Goal: Task Accomplishment & Management: Manage account settings

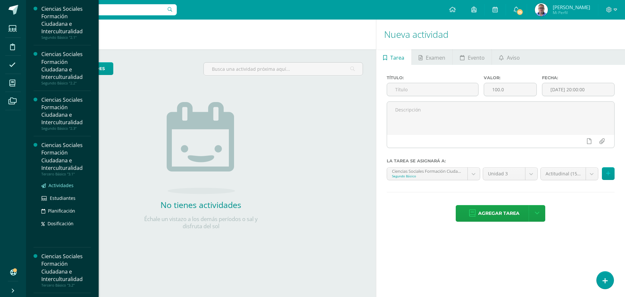
click at [68, 186] on span "Actividades" at bounding box center [61, 185] width 25 height 6
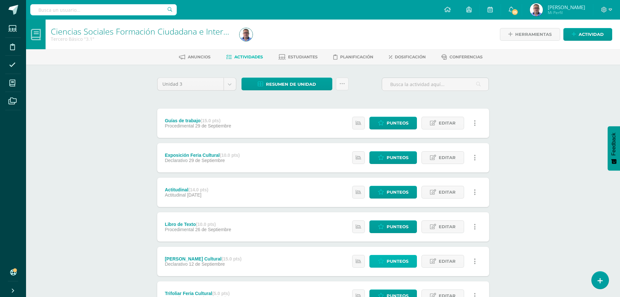
click at [384, 262] on icon at bounding box center [381, 261] width 6 height 6
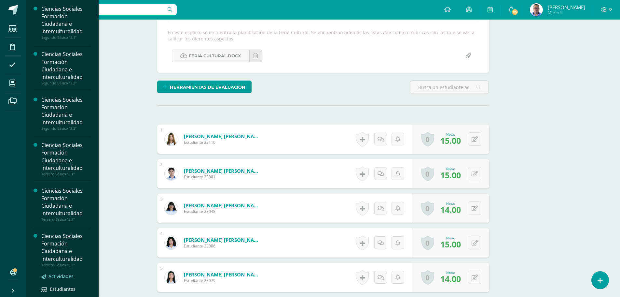
scroll to position [33, 0]
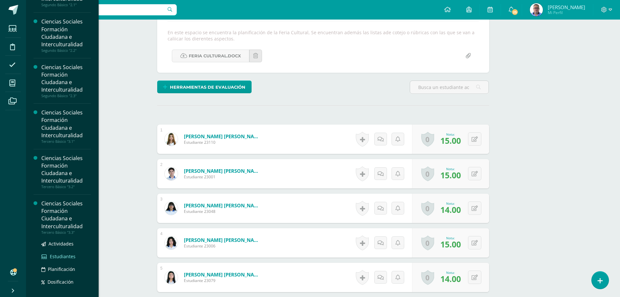
click at [68, 257] on span "Estudiantes" at bounding box center [63, 256] width 26 height 6
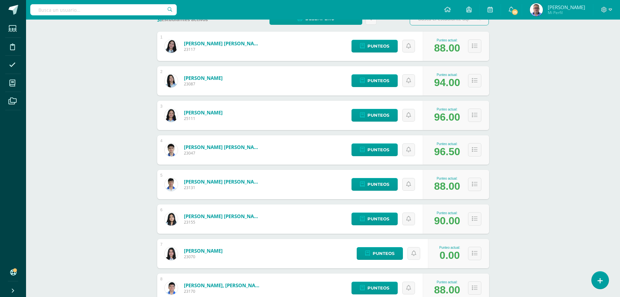
scroll to position [130, 0]
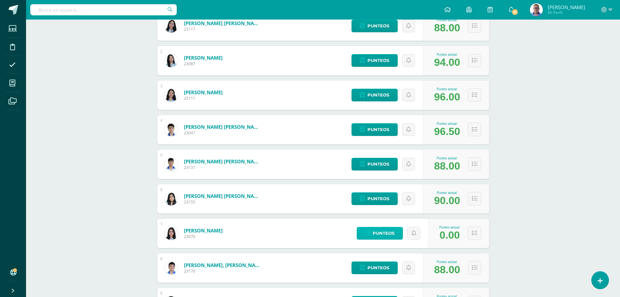
click at [390, 235] on span "Punteos" at bounding box center [384, 233] width 22 height 12
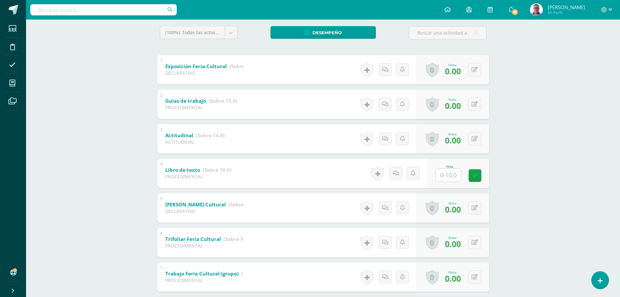
scroll to position [98, 0]
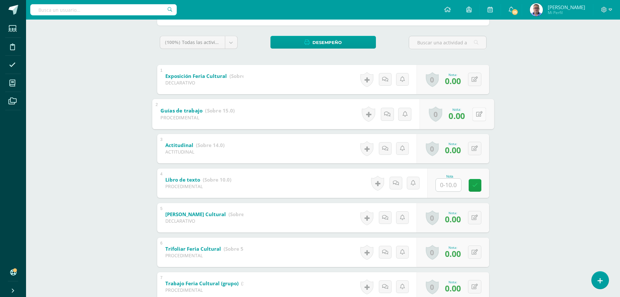
click at [475, 114] on button at bounding box center [480, 114] width 14 height 14
type input "15"
click at [475, 150] on button at bounding box center [480, 149] width 14 height 14
type input "14"
type input "10"
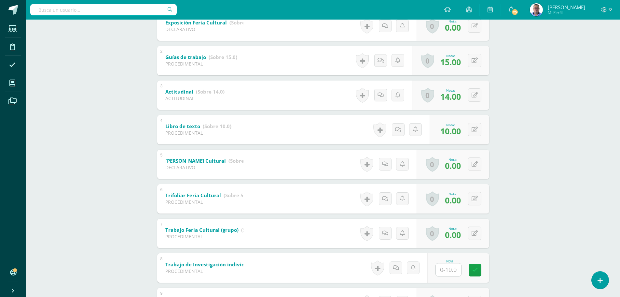
scroll to position [163, 0]
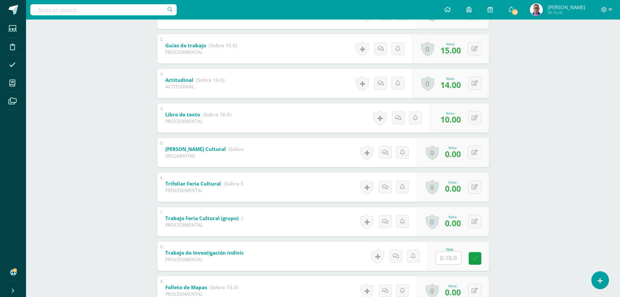
click at [451, 259] on input "text" at bounding box center [448, 257] width 25 height 13
type input "10"
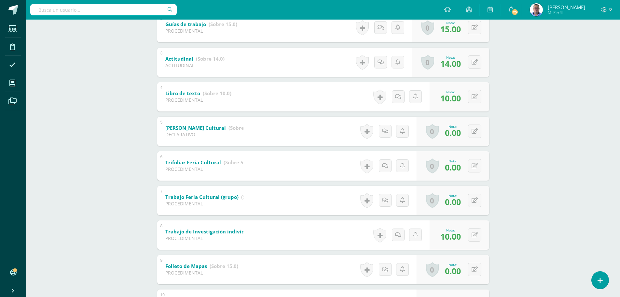
scroll to position [195, 0]
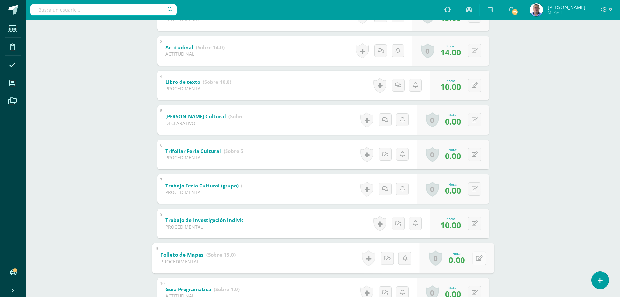
click at [469, 258] on div "0 Logros Logros obtenidos Aún no hay logros agregados Nota: 0.00" at bounding box center [457, 258] width 75 height 30
click at [479, 257] on icon at bounding box center [479, 258] width 7 height 6
type input "15"
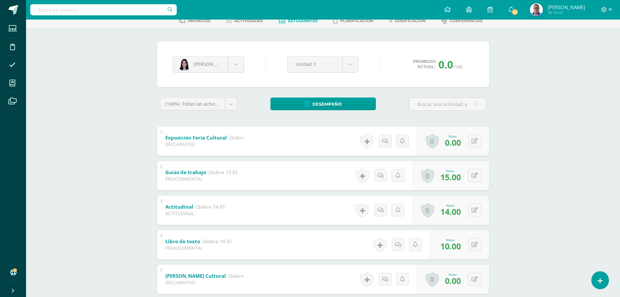
scroll to position [0, 0]
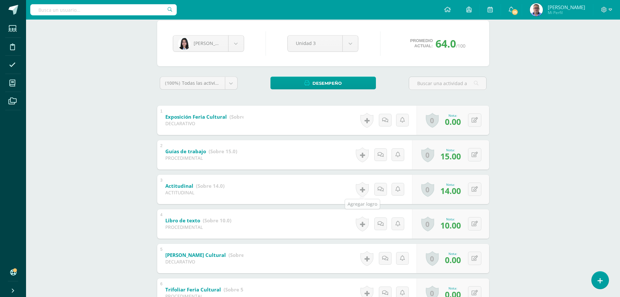
scroll to position [130, 0]
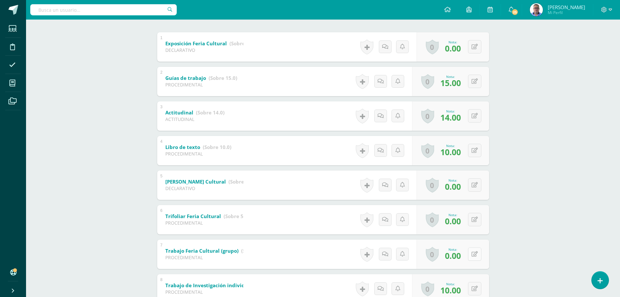
click at [473, 252] on button at bounding box center [474, 253] width 13 height 13
type input "5"
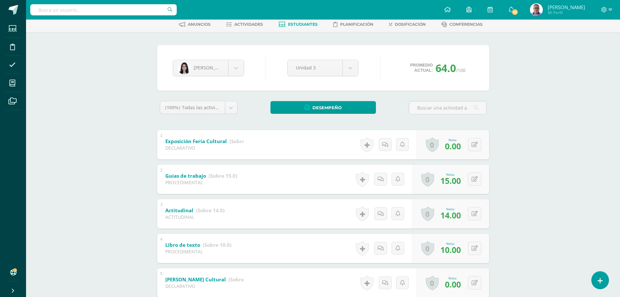
scroll to position [0, 0]
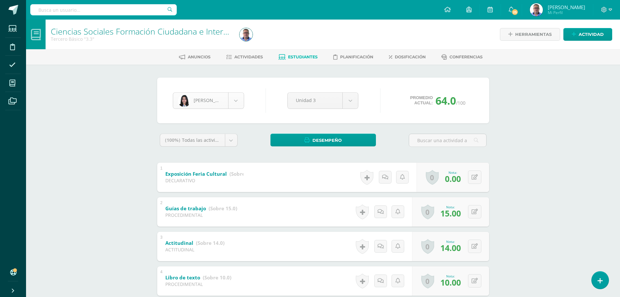
click at [240, 102] on body "Estudiantes Disciplina Asistencia Mis cursos Archivos Soporte Ayuda Reportar un…" at bounding box center [310, 273] width 620 height 546
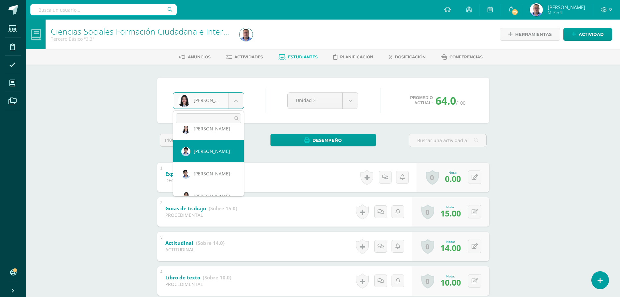
scroll to position [415, 0]
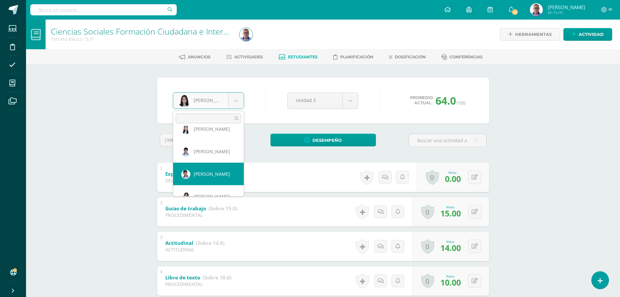
select select "284"
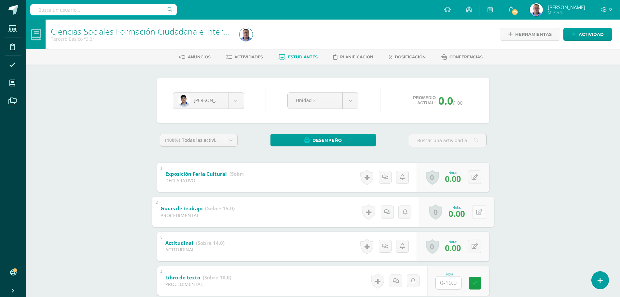
click at [474, 210] on button at bounding box center [480, 212] width 14 height 14
type input "15"
click at [472, 245] on button at bounding box center [474, 245] width 13 height 13
type input "14"
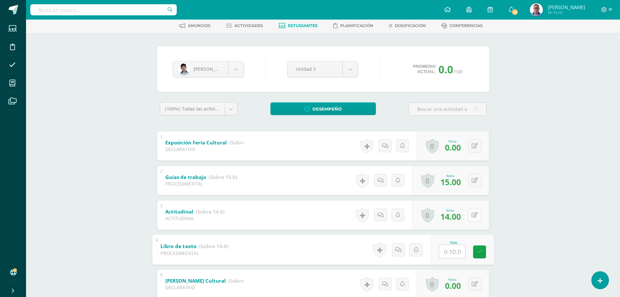
scroll to position [65, 0]
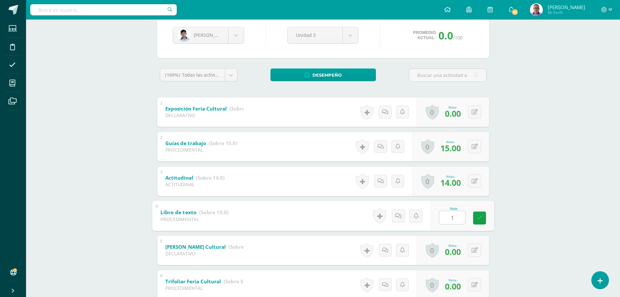
type input "10"
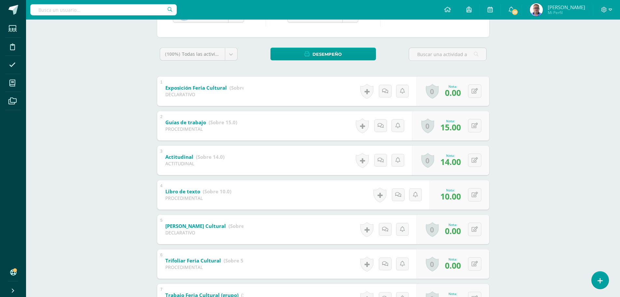
scroll to position [130, 0]
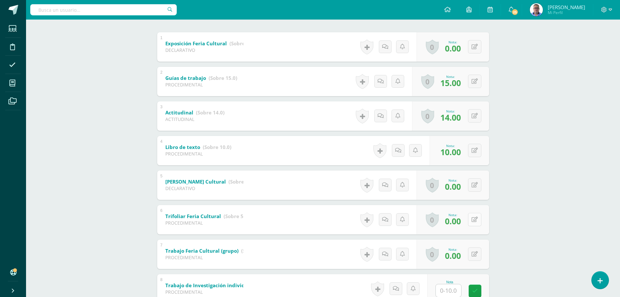
click at [475, 217] on button at bounding box center [474, 219] width 13 height 13
type input "5"
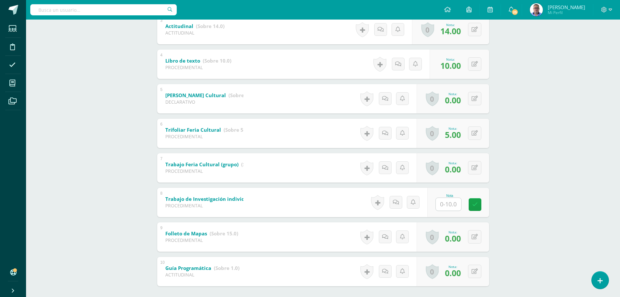
scroll to position [228, 0]
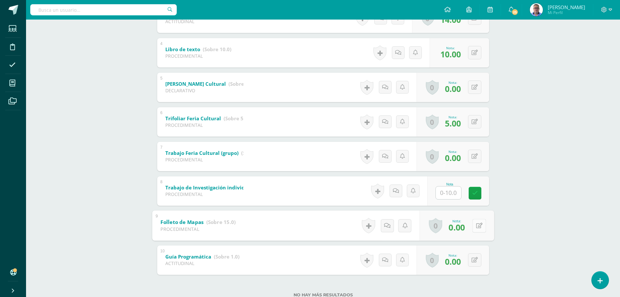
click at [475, 226] on button at bounding box center [480, 226] width 14 height 14
type input "15"
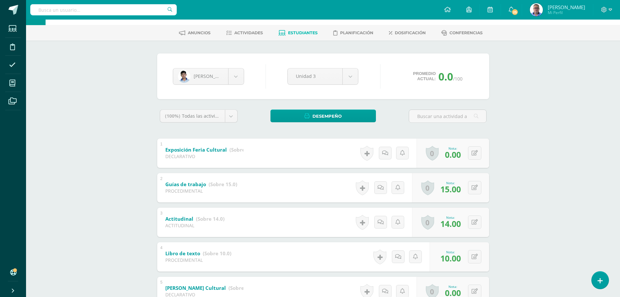
scroll to position [0, 0]
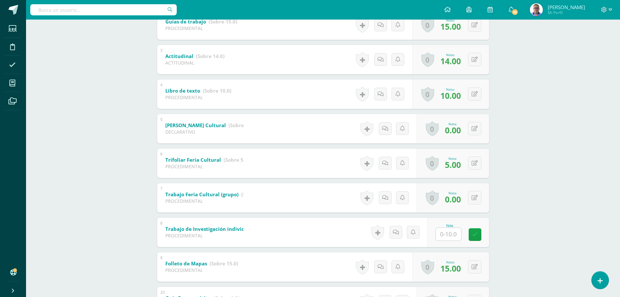
scroll to position [228, 0]
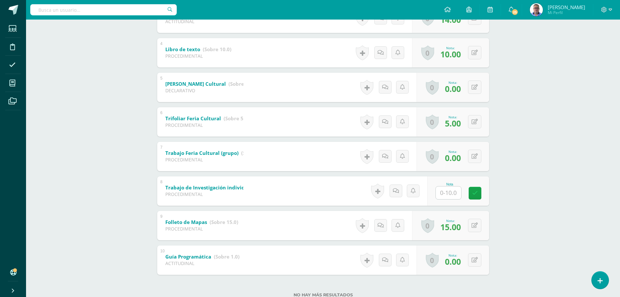
click at [446, 193] on input "text" at bounding box center [448, 192] width 25 height 13
type input "10"
click at [477, 158] on icon at bounding box center [479, 156] width 7 height 6
type input "5"
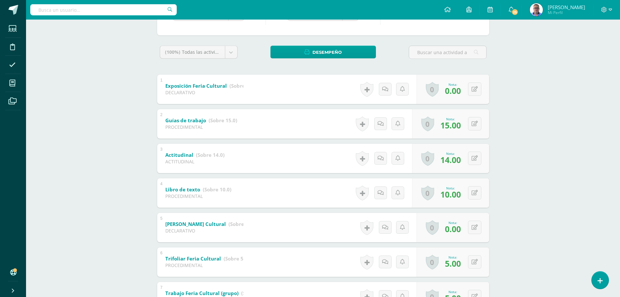
scroll to position [65, 0]
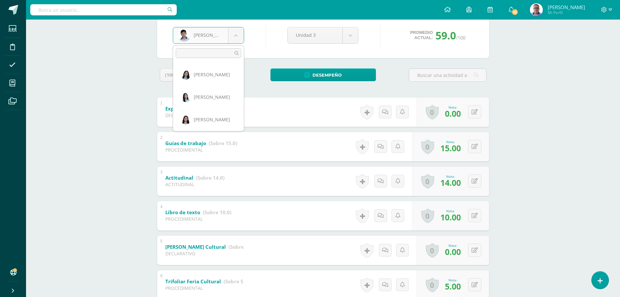
click at [235, 35] on body "Estudiantes Disciplina Asistencia Mis cursos Archivos Soporte Ayuda Reportar un…" at bounding box center [310, 208] width 620 height 546
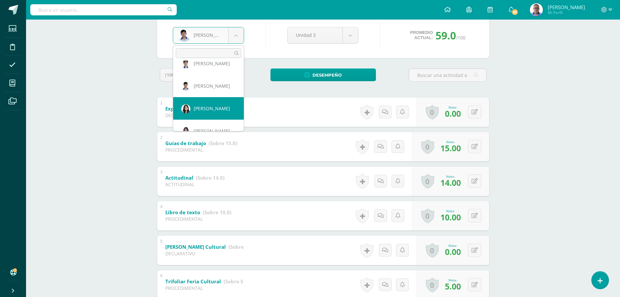
scroll to position [111, 0]
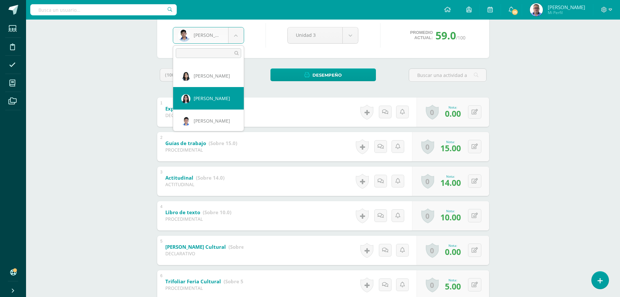
select select "283"
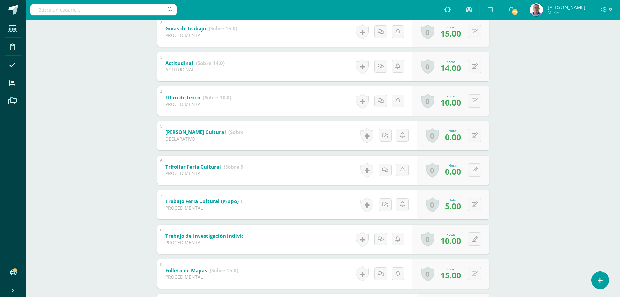
scroll to position [151, 0]
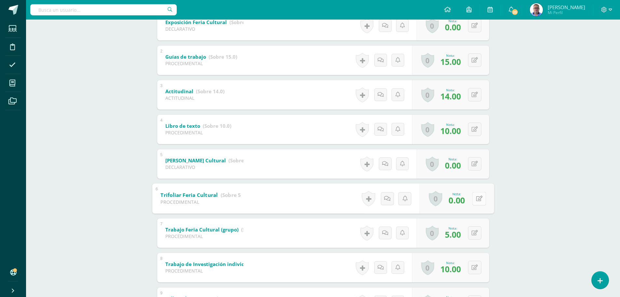
click at [476, 201] on button at bounding box center [480, 199] width 14 height 14
type input "5"
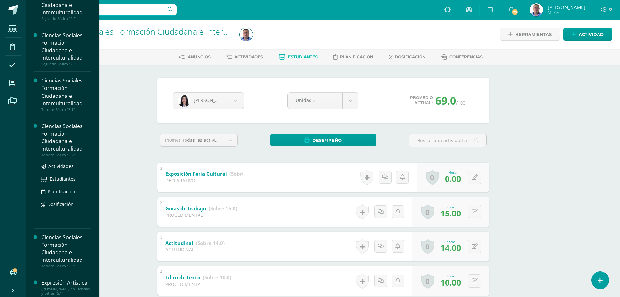
scroll to position [65, 0]
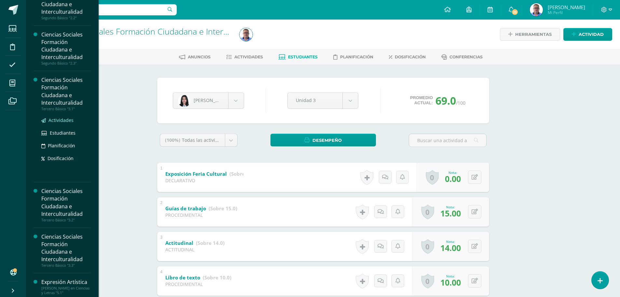
click at [69, 120] on span "Actividades" at bounding box center [61, 120] width 25 height 6
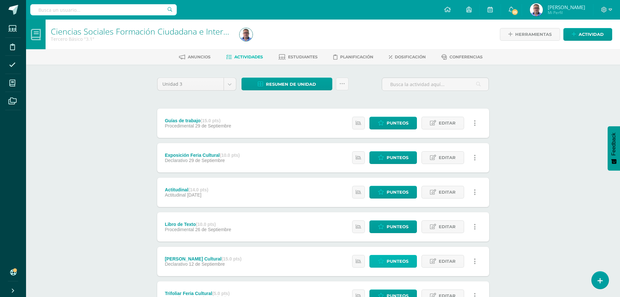
click at [399, 261] on span "Punteos" at bounding box center [398, 261] width 22 height 12
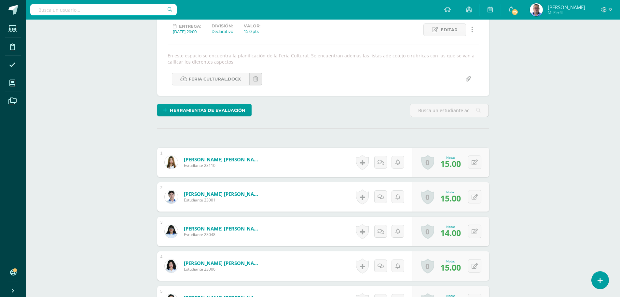
scroll to position [98, 0]
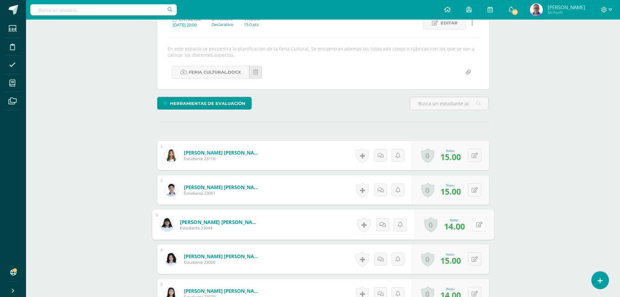
click at [476, 225] on icon at bounding box center [479, 224] width 7 height 6
type input "15"
